Goal: Find contact information: Find contact information

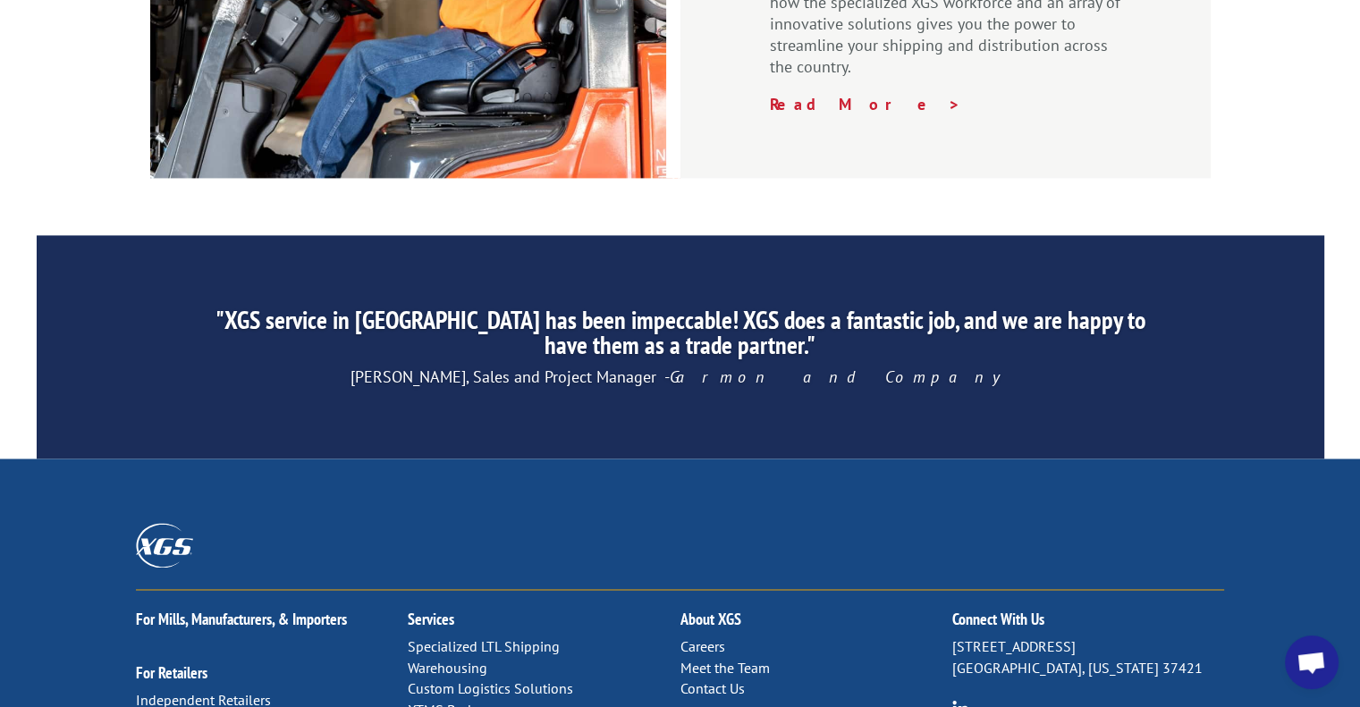
scroll to position [2832, 0]
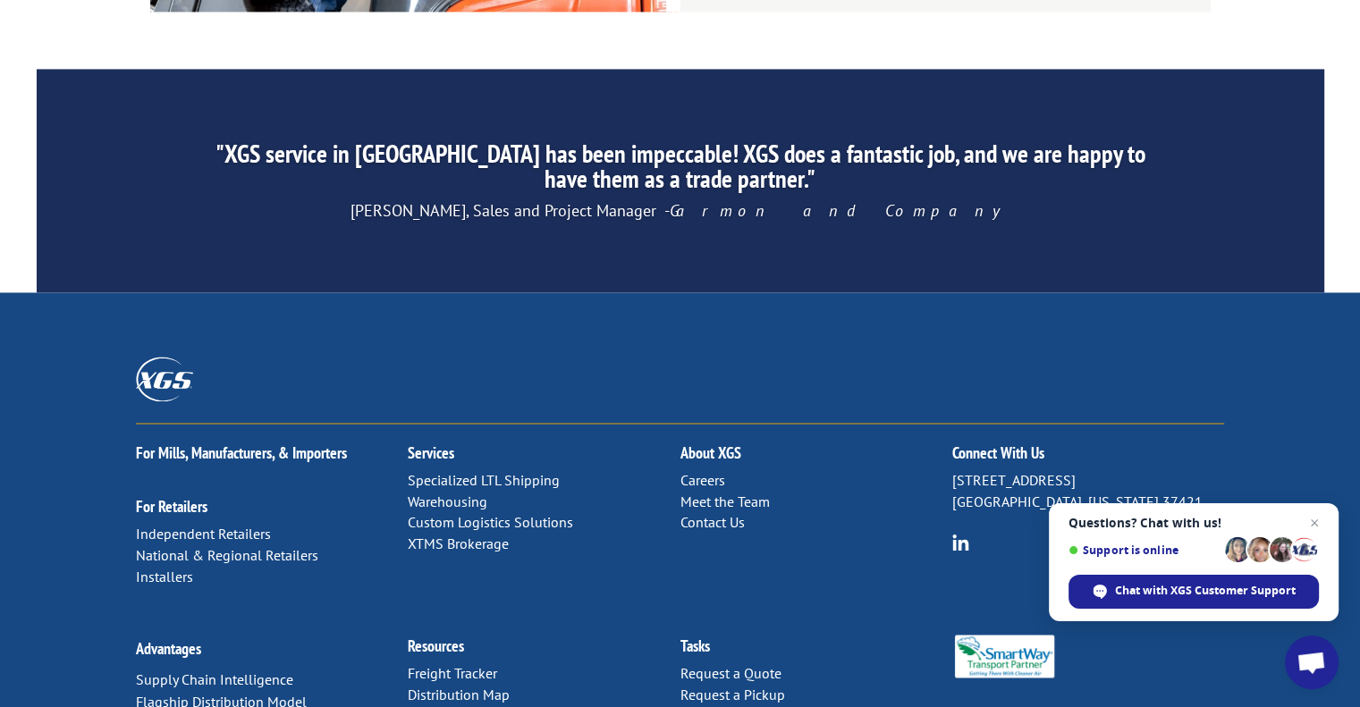
click at [735, 513] on link "Contact Us" at bounding box center [712, 522] width 64 height 18
